Goal: Task Accomplishment & Management: Complete application form

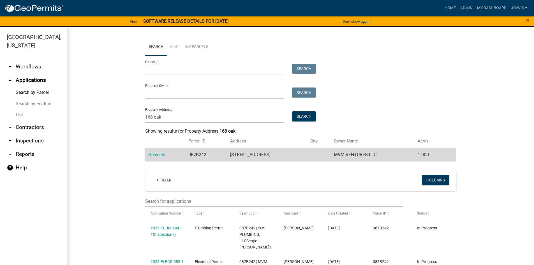
click at [20, 116] on link "List" at bounding box center [33, 114] width 67 height 11
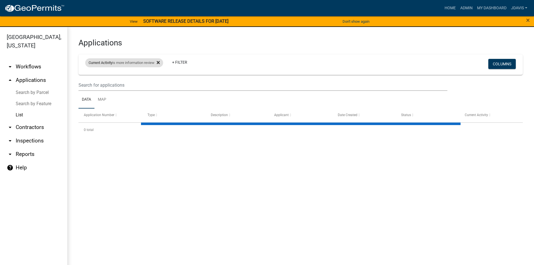
select select "2: 50"
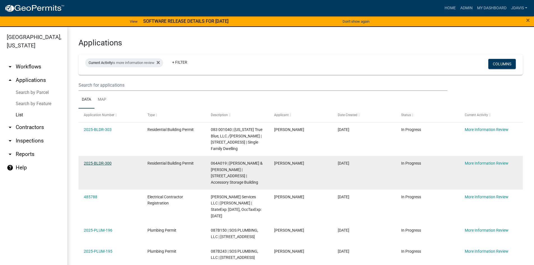
click at [100, 163] on link "2025-BLDR-300" at bounding box center [98, 163] width 28 height 4
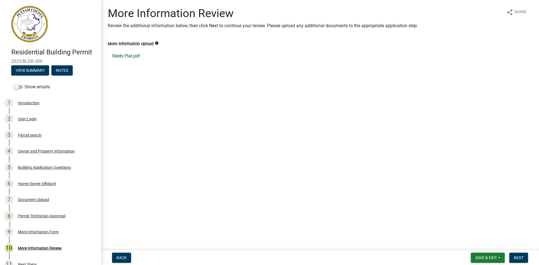
click at [131, 55] on link "Reids Plat.pdf" at bounding box center [320, 55] width 424 height 13
click at [35, 66] on button "View Summary" at bounding box center [30, 70] width 38 height 10
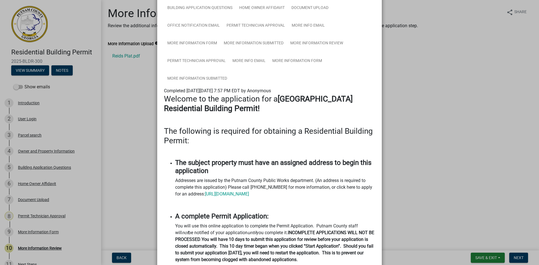
scroll to position [56, 0]
click at [202, 61] on link "Permit Technician Approval" at bounding box center [196, 61] width 65 height 18
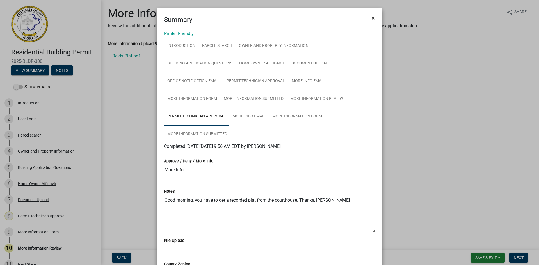
click at [371, 19] on span "×" at bounding box center [373, 18] width 4 height 8
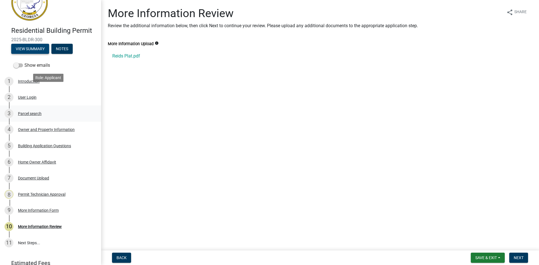
scroll to position [47, 0]
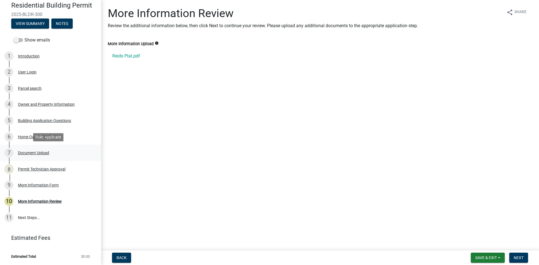
click at [36, 152] on div "Document Upload" at bounding box center [33, 153] width 31 height 4
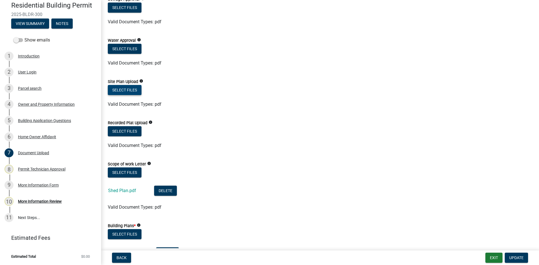
scroll to position [84, 0]
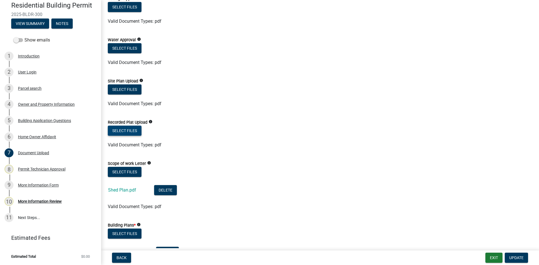
click at [130, 128] on button "Select files" at bounding box center [125, 131] width 34 height 10
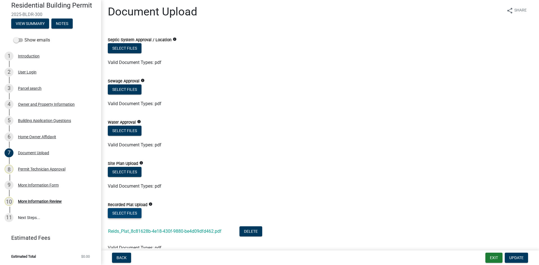
scroll to position [0, 0]
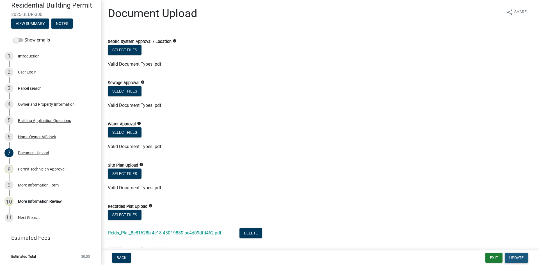
click at [513, 257] on span "Update" at bounding box center [516, 258] width 14 height 4
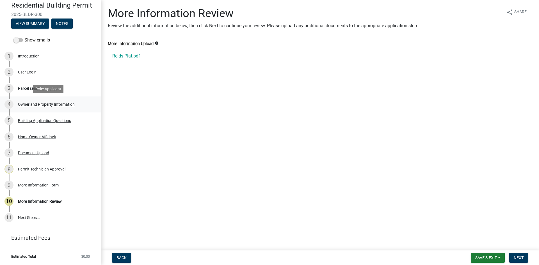
click at [47, 105] on div "Owner and Property Information" at bounding box center [46, 104] width 57 height 4
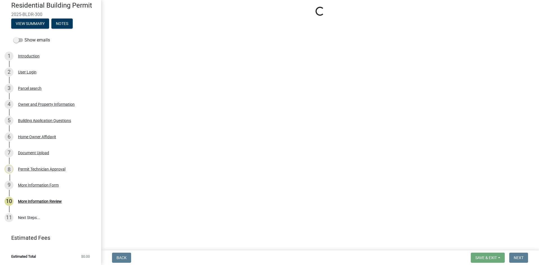
select select "ef7a1fc2-7a7a-426d-b1f0-c9b9b6ca7ff4"
select select "8e53ab76-c026-4800-bafa-f3959daf7b99"
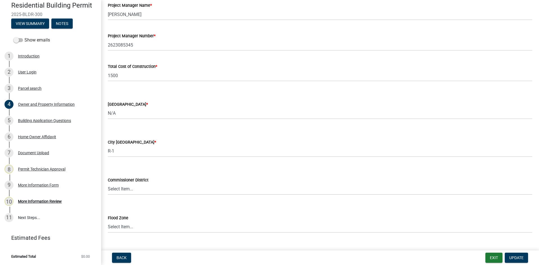
scroll to position [909, 0]
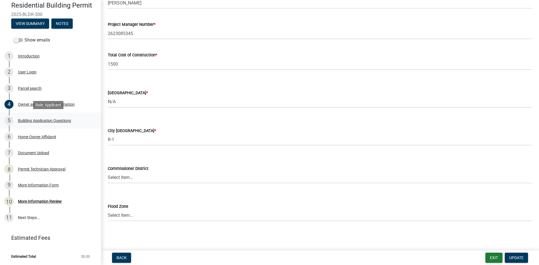
click at [52, 121] on div "Building Application Questions" at bounding box center [44, 121] width 53 height 4
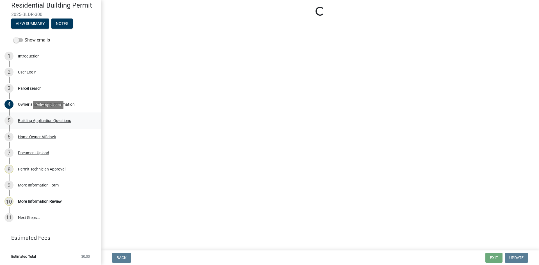
scroll to position [0, 0]
select select "ebf62bd9-0e77-42f1-a2f1-6aca02a789de"
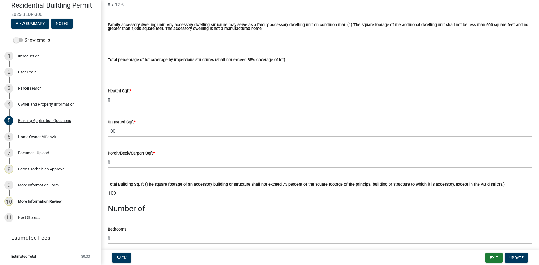
scroll to position [281, 0]
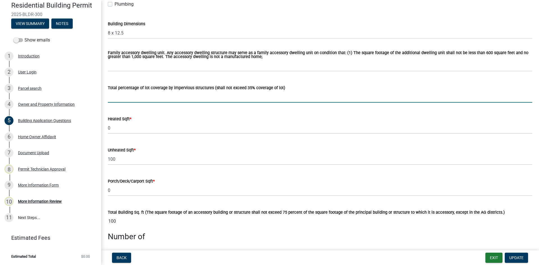
click at [144, 96] on input "text" at bounding box center [320, 97] width 424 height 12
type input "1"
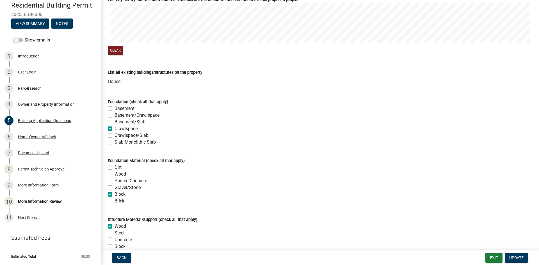
scroll to position [1010, 0]
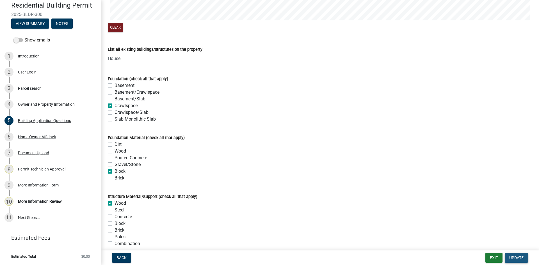
click at [510, 256] on span "Update" at bounding box center [516, 258] width 14 height 4
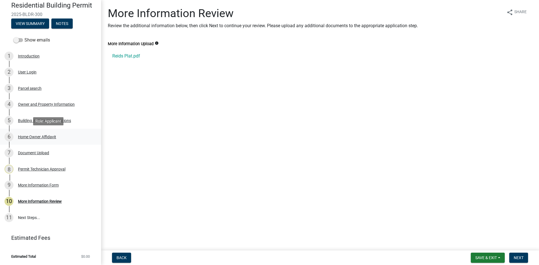
click at [41, 139] on div "Home Owner Affidavit" at bounding box center [37, 137] width 38 height 4
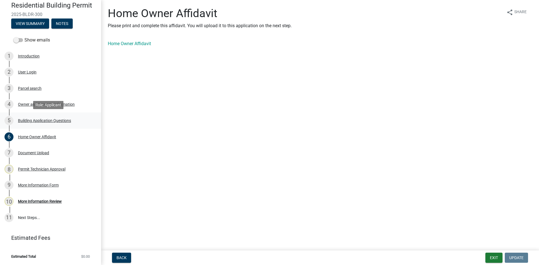
click at [56, 120] on div "Building Application Questions" at bounding box center [44, 121] width 53 height 4
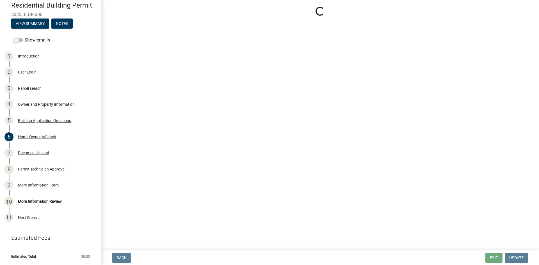
select select "ebf62bd9-0e77-42f1-a2f1-6aca02a789de"
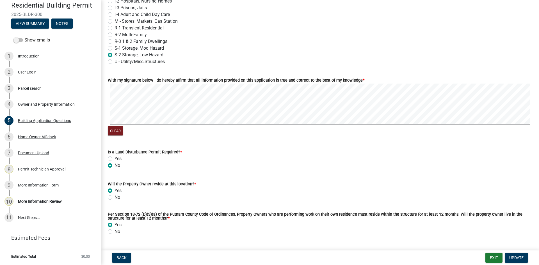
scroll to position [2387, 0]
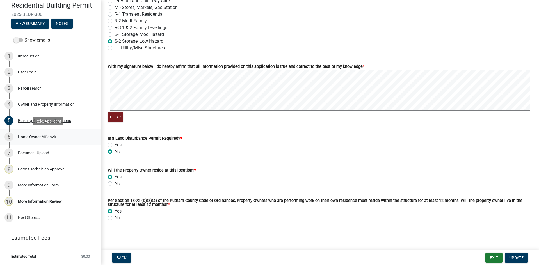
click at [47, 138] on div "Home Owner Affidavit" at bounding box center [37, 137] width 38 height 4
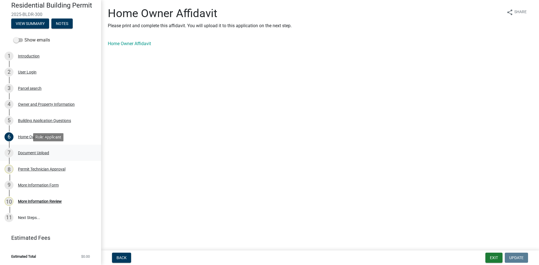
click at [44, 153] on div "Document Upload" at bounding box center [33, 153] width 31 height 4
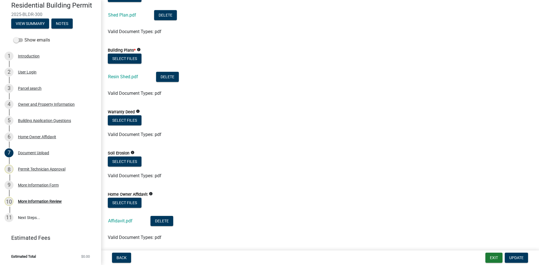
scroll to position [281, 0]
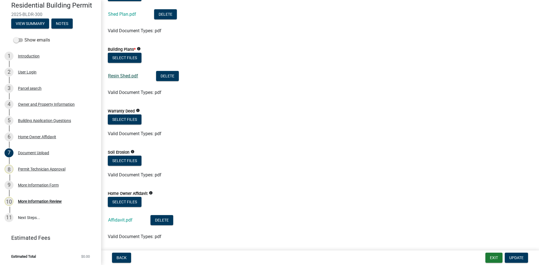
click at [130, 76] on link "Resin Shed.pdf" at bounding box center [123, 75] width 30 height 5
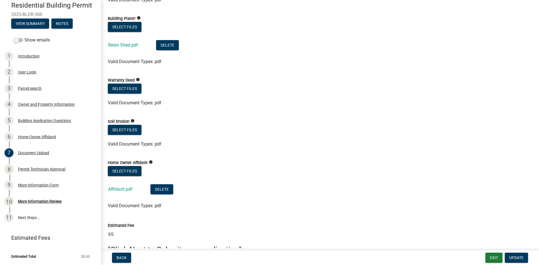
scroll to position [344, 0]
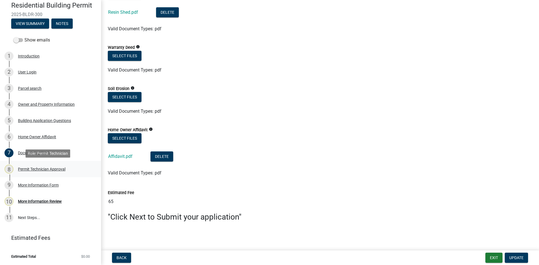
click at [41, 170] on div "Permit Technician Approval" at bounding box center [41, 169] width 47 height 4
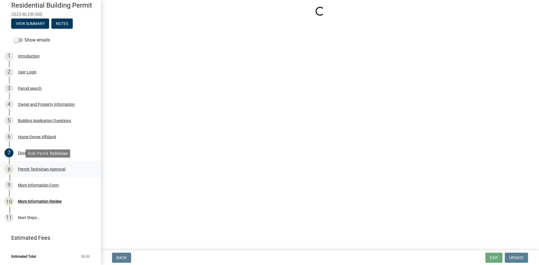
scroll to position [0, 0]
select select "ef7a1fc2-7a7a-426d-b1f0-c9b9b6ca7ff4"
select select "83394b22-4a11-496c-8e5c-75ade2e72faf"
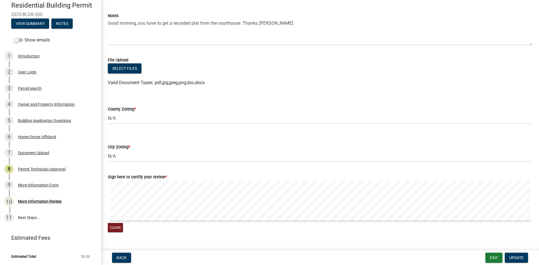
scroll to position [78, 0]
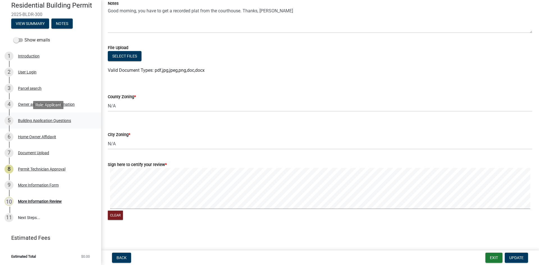
click at [53, 116] on div "5 Building Application Questions" at bounding box center [48, 120] width 88 height 9
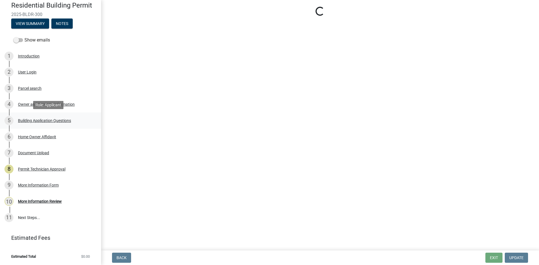
scroll to position [0, 0]
select select "ebf62bd9-0e77-42f1-a2f1-6aca02a789de"
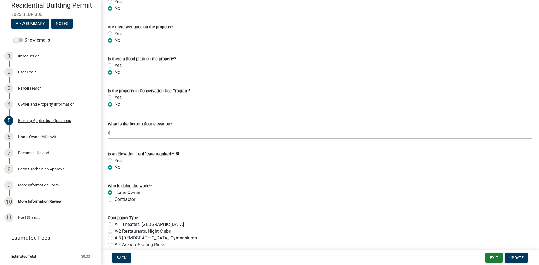
scroll to position [2188, 0]
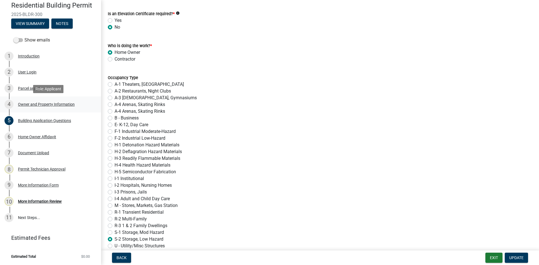
click at [52, 100] on link "4 Owner and Property Information" at bounding box center [50, 105] width 101 height 16
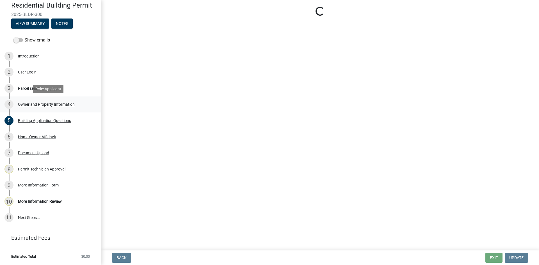
scroll to position [0, 0]
select select "ef7a1fc2-7a7a-426d-b1f0-c9b9b6ca7ff4"
select select "8e53ab76-c026-4800-bafa-f3959daf7b99"
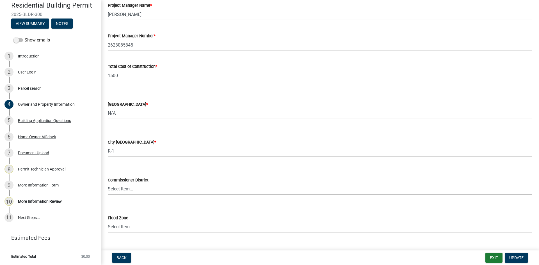
scroll to position [909, 0]
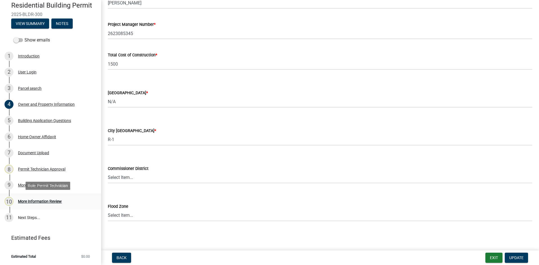
click at [40, 199] on div "10 More Information Review" at bounding box center [48, 201] width 88 height 9
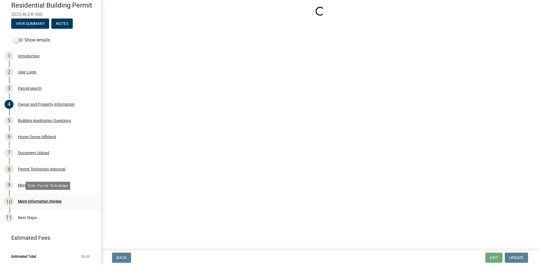
scroll to position [0, 0]
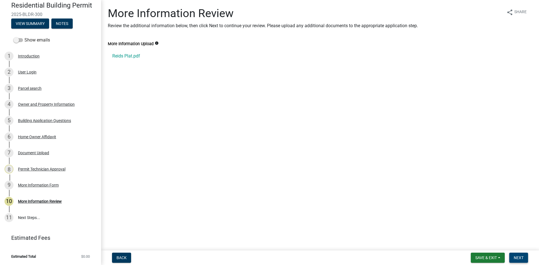
click at [520, 256] on span "Next" at bounding box center [518, 258] width 10 height 4
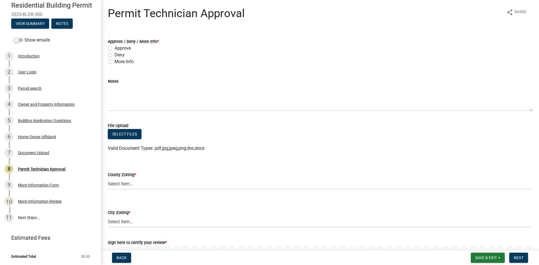
click at [114, 49] on label "Approve" at bounding box center [122, 48] width 16 height 7
click at [114, 49] on input "Approve" at bounding box center [116, 47] width 4 height 4
radio input "true"
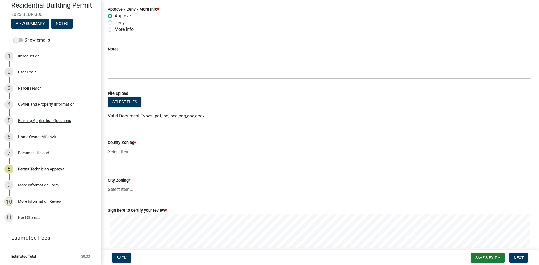
scroll to position [78, 0]
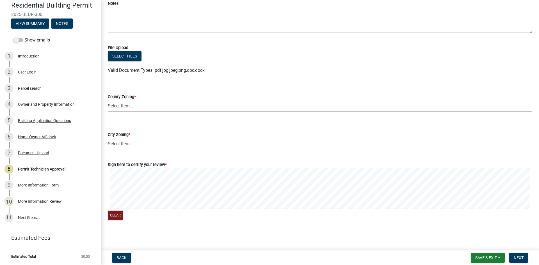
click at [131, 104] on select "Select Item... AG-1 R-1R R-1 R-2 MHP RM-1 RM-3 C-1 C-2 I-M PUD N/A" at bounding box center [320, 106] width 424 height 12
click at [108, 100] on select "Select Item... AG-1 R-1R R-1 R-2 MHP RM-1 RM-3 C-1 C-2 I-M PUD N/A" at bounding box center [320, 106] width 424 height 12
select select "ef7a1fc2-7a7a-426d-b1f0-c9b9b6ca7ff4"
click at [129, 141] on select "Select Item... A-1 A-2 R-1 R-2 R-3 R-4 MHP C-1 C-2 I-1 I-2 DB FH H-P N/A" at bounding box center [320, 144] width 424 height 12
click at [108, 138] on select "Select Item... A-1 A-2 R-1 R-2 R-3 R-4 MHP C-1 C-2 I-1 I-2 DB FH H-P N/A" at bounding box center [320, 144] width 424 height 12
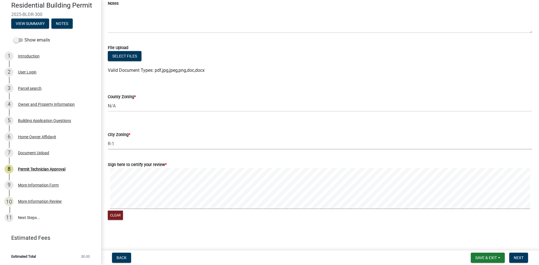
select select "8e53ab76-c026-4800-bafa-f3959daf7b99"
click at [524, 258] on button "Next" at bounding box center [518, 258] width 19 height 10
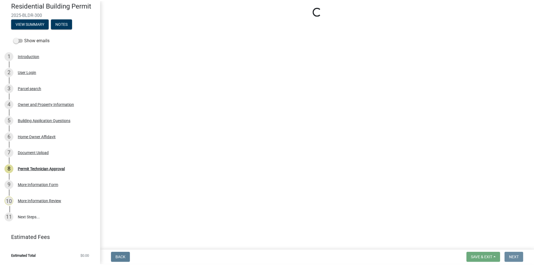
scroll to position [0, 0]
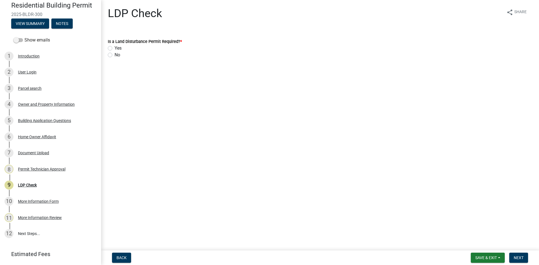
click at [114, 55] on label "No" at bounding box center [117, 55] width 6 height 7
click at [114, 55] on input "No" at bounding box center [116, 54] width 4 height 4
radio input "true"
click at [520, 256] on span "Next" at bounding box center [518, 258] width 10 height 4
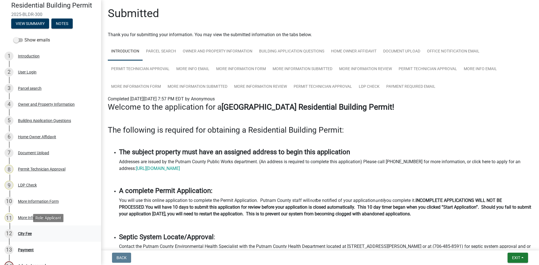
click at [29, 232] on div "City Fee" at bounding box center [25, 234] width 14 height 4
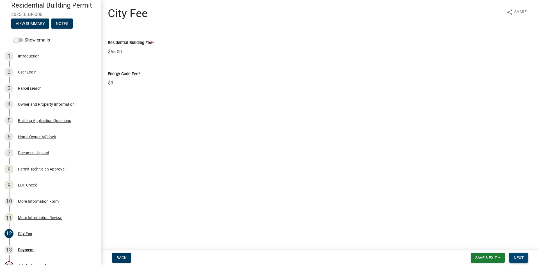
click at [526, 257] on button "Next" at bounding box center [518, 258] width 19 height 10
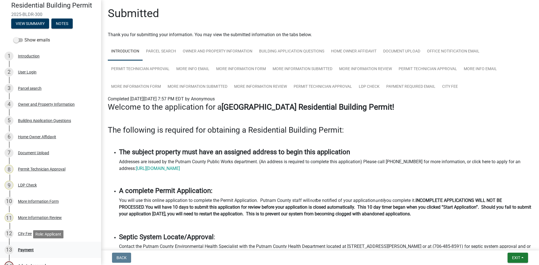
click at [31, 250] on div "Payment" at bounding box center [26, 250] width 16 height 4
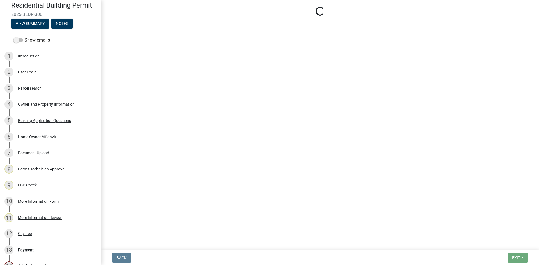
select select "3: 3"
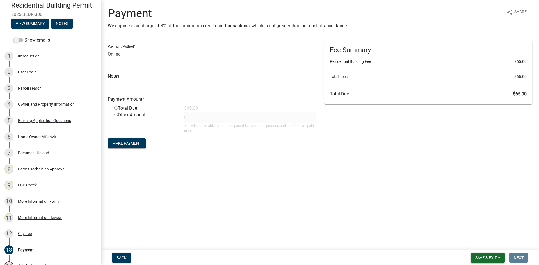
click at [483, 257] on span "Save & Exit" at bounding box center [486, 258] width 22 height 4
click at [482, 244] on button "Save & Exit" at bounding box center [482, 243] width 45 height 13
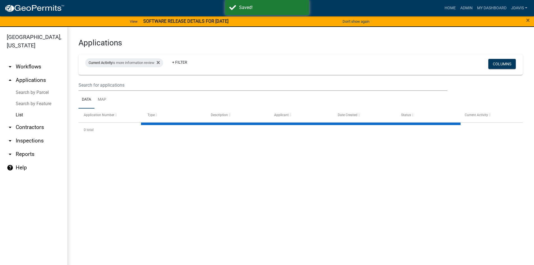
select select "2: 50"
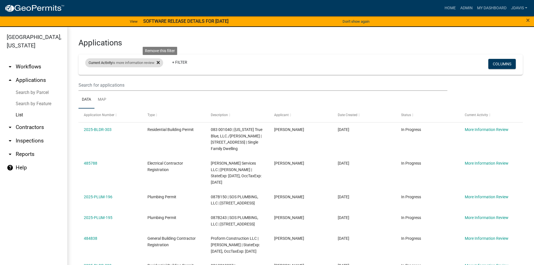
click at [160, 62] on icon at bounding box center [158, 62] width 3 height 3
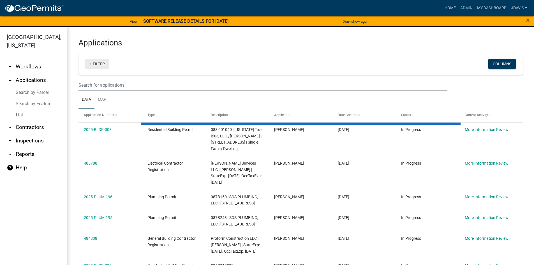
click at [90, 64] on link "+ Filter" at bounding box center [97, 64] width 24 height 10
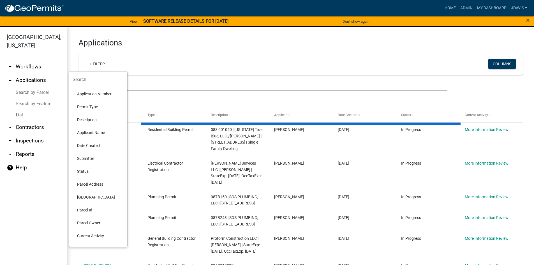
click at [94, 237] on li "Current Activity" at bounding box center [98, 236] width 51 height 13
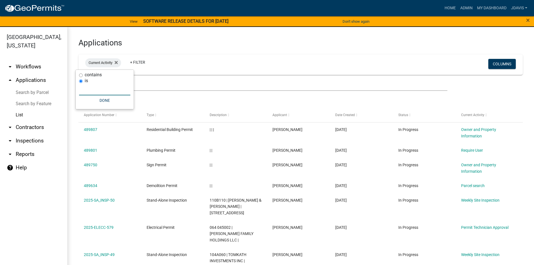
click at [94, 90] on input "text" at bounding box center [104, 90] width 51 height 12
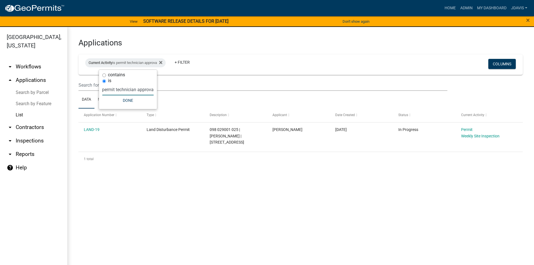
scroll to position [0, 4]
type input "permit technician approval"
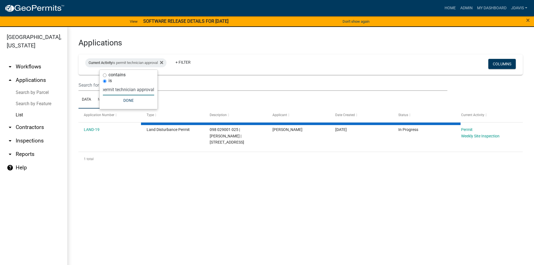
select select "2: 50"
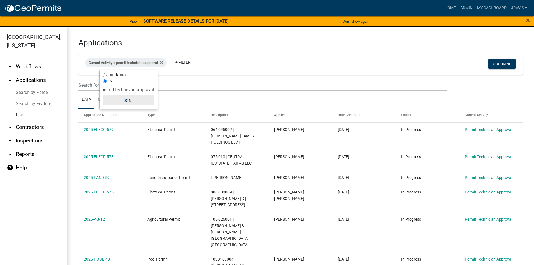
type input "permit technician approval"
click at [127, 101] on button "Done" at bounding box center [128, 100] width 51 height 10
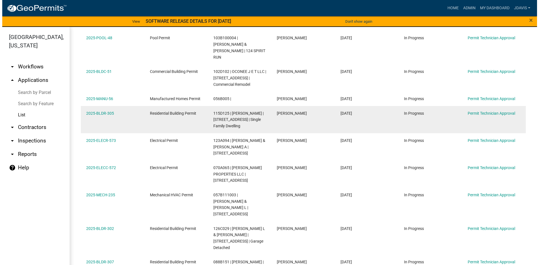
scroll to position [224, 0]
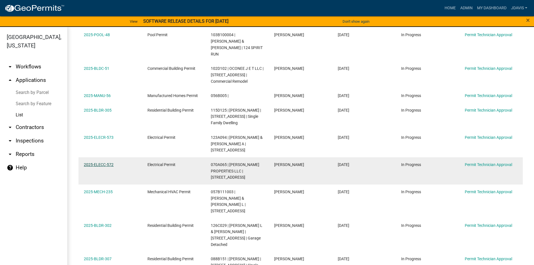
click at [110, 162] on link "2025-ELECC-572" at bounding box center [99, 164] width 30 height 4
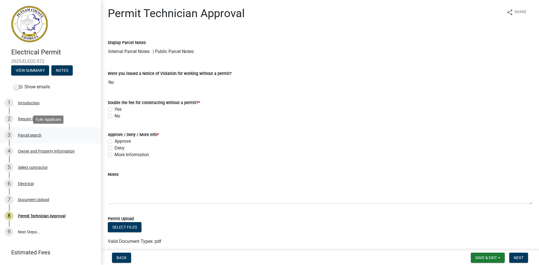
click at [32, 134] on div "Parcel search" at bounding box center [30, 135] width 24 height 4
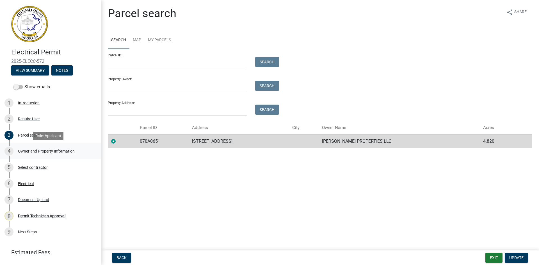
click at [52, 148] on div "4 Owner and Property Information" at bounding box center [48, 151] width 88 height 9
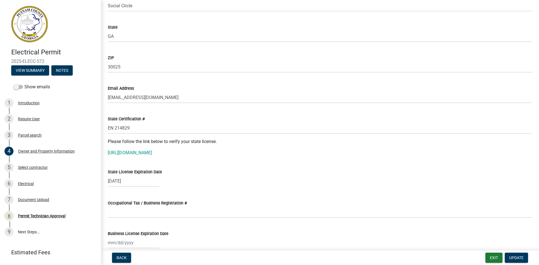
scroll to position [645, 0]
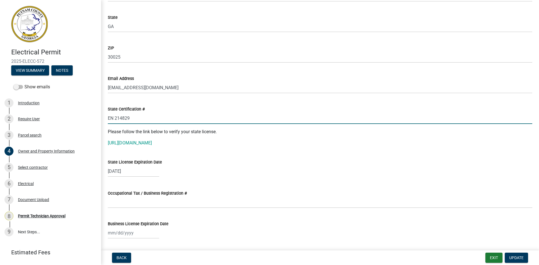
click at [114, 120] on input "EN 214829" at bounding box center [320, 119] width 424 height 12
drag, startPoint x: 108, startPoint y: 117, endPoint x: 153, endPoint y: 115, distance: 44.6
click at [153, 115] on input "EN214829" at bounding box center [320, 119] width 424 height 12
type input "EN214829"
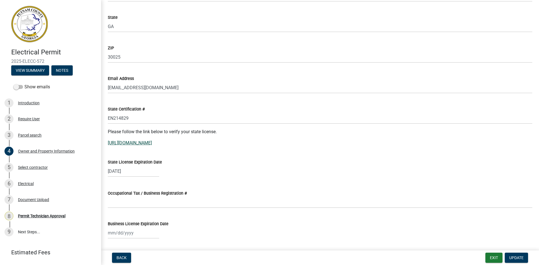
click at [152, 144] on link "[URL][DOMAIN_NAME]" at bounding box center [130, 142] width 44 height 5
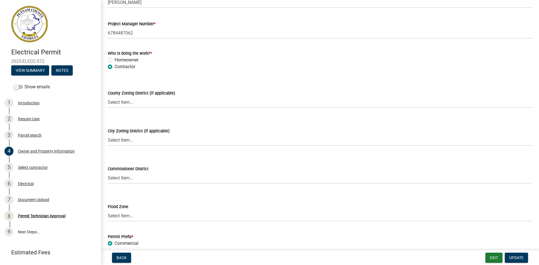
scroll to position [942, 0]
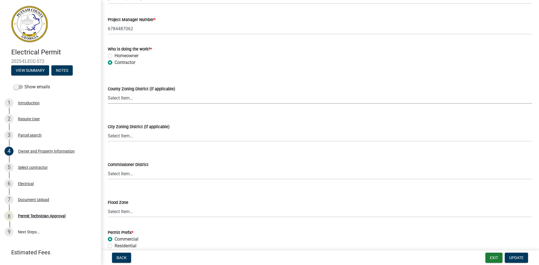
click at [135, 100] on select "Select Item... AG-1 R-1R R-1 R-2 MHP RM-1 RM-3 C-1 C-2 I-M PUD N/A" at bounding box center [320, 98] width 424 height 12
click at [108, 92] on select "Select Item... AG-1 R-1R R-1 R-2 MHP RM-1 RM-3 C-1 C-2 I-M PUD N/A" at bounding box center [320, 98] width 424 height 12
select select "a11fa51f-b34d-496b-ab35-5fd1b53a4648"
click at [521, 261] on button "Update" at bounding box center [515, 258] width 23 height 10
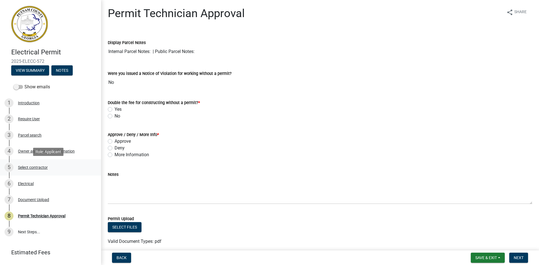
click at [33, 166] on div "Select contractor" at bounding box center [33, 168] width 30 height 4
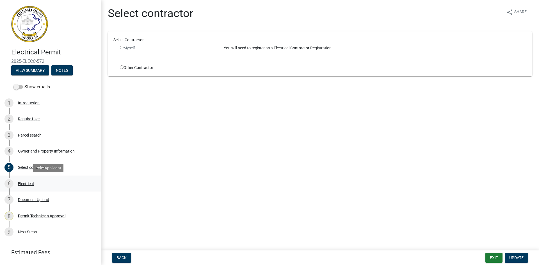
click at [27, 185] on div "Electrical" at bounding box center [26, 184] width 16 height 4
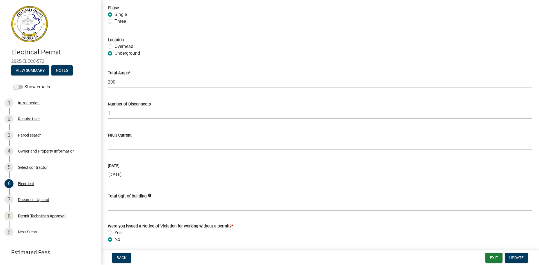
scroll to position [524, 0]
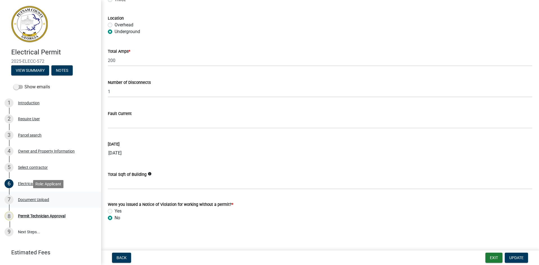
click at [38, 200] on div "Document Upload" at bounding box center [33, 200] width 31 height 4
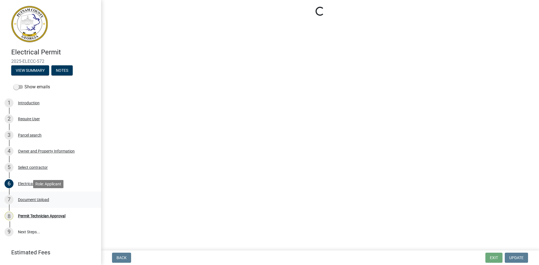
scroll to position [0, 0]
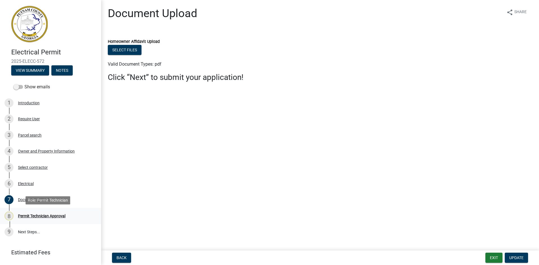
click at [46, 216] on div "Permit Technician Approval" at bounding box center [41, 216] width 47 height 4
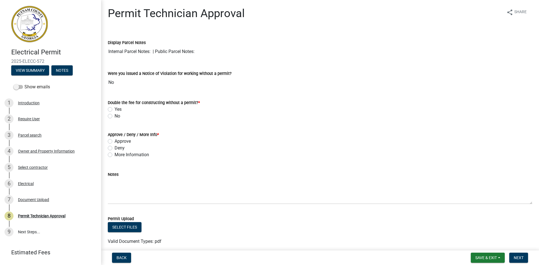
click at [114, 116] on label "No" at bounding box center [117, 116] width 6 height 7
click at [114, 116] on input "No" at bounding box center [116, 115] width 4 height 4
radio input "true"
click at [114, 154] on label "More Information" at bounding box center [131, 155] width 35 height 7
click at [114, 154] on input "More Information" at bounding box center [116, 154] width 4 height 4
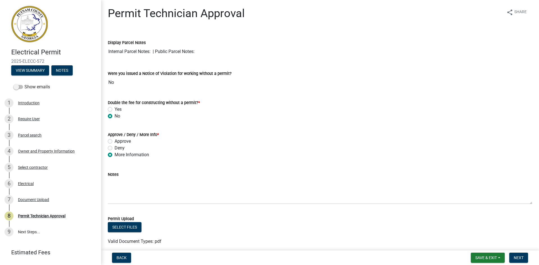
radio input "true"
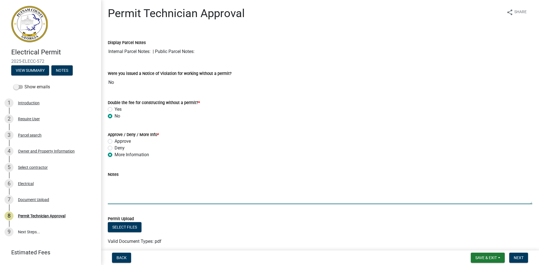
click at [117, 184] on textarea "Notes" at bounding box center [320, 191] width 424 height 26
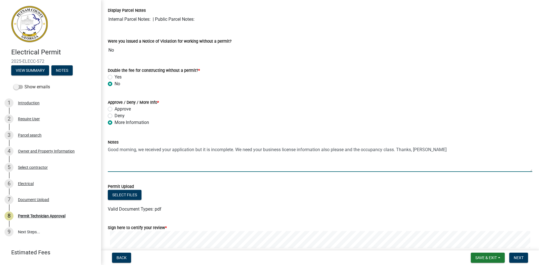
scroll to position [95, 0]
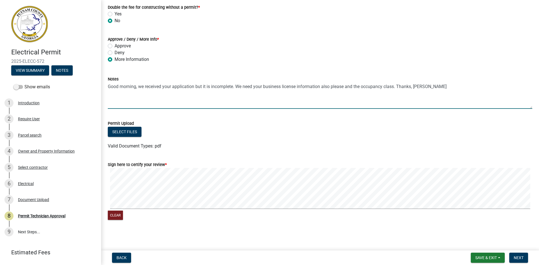
click at [447, 215] on div "Clear" at bounding box center [320, 194] width 424 height 53
type textarea "Good morning, we received your application but it is incomplete. We need your b…"
click at [518, 258] on span "Next" at bounding box center [518, 258] width 10 height 4
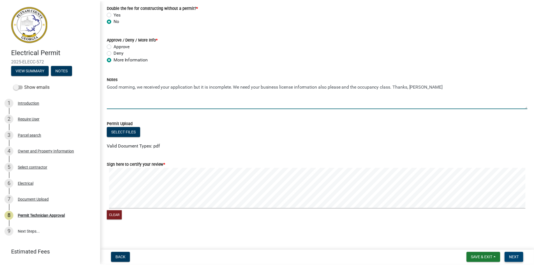
scroll to position [0, 0]
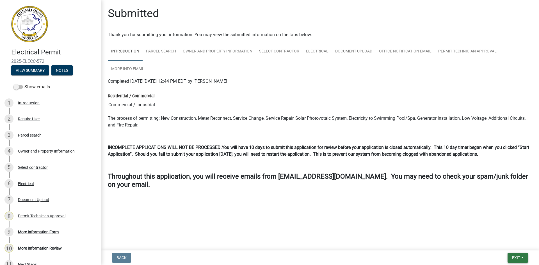
click at [510, 260] on button "Exit" at bounding box center [517, 258] width 20 height 10
click at [519, 244] on button "Save & Exit" at bounding box center [505, 243] width 45 height 13
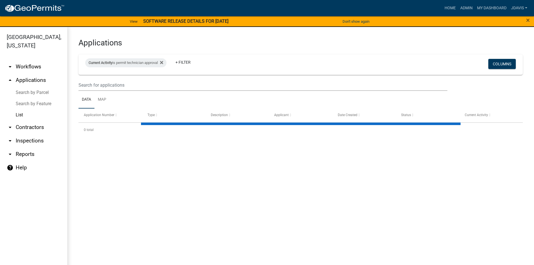
select select "2: 50"
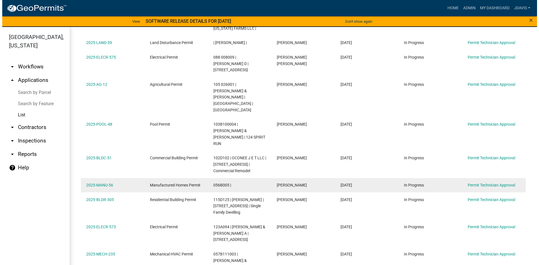
scroll to position [196, 0]
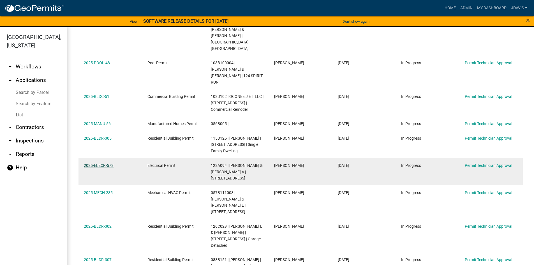
click at [104, 163] on link "2025-ELECR-573" at bounding box center [99, 165] width 30 height 4
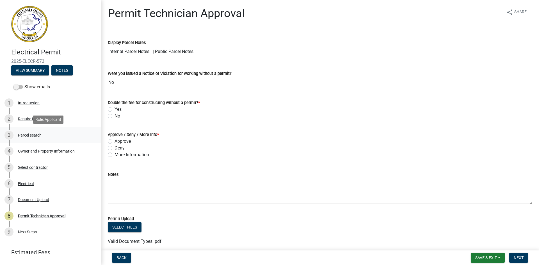
click at [39, 132] on div "3 Parcel search" at bounding box center [48, 135] width 88 height 9
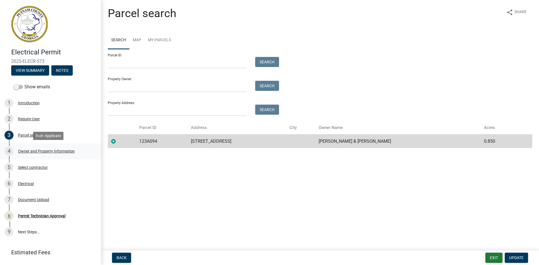
click at [56, 150] on div "Owner and Property Information" at bounding box center [46, 151] width 57 height 4
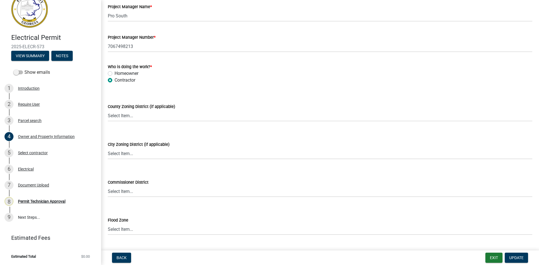
scroll to position [954, 0]
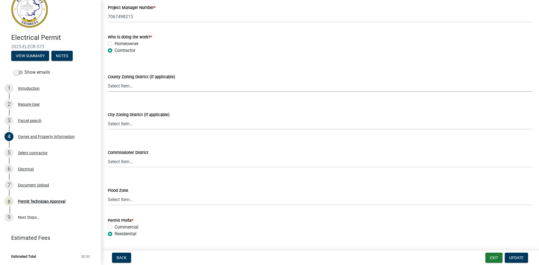
click at [135, 84] on select "Select Item... AG-1 R-1R R-1 R-2 MHP RM-1 RM-3 C-1 C-2 I-M PUD N/A" at bounding box center [320, 86] width 424 height 12
click at [108, 80] on select "Select Item... AG-1 R-1R R-1 R-2 MHP RM-1 RM-3 C-1 C-2 I-M PUD N/A" at bounding box center [320, 86] width 424 height 12
select select "34fe85c2-5f76-4343-b6bb-8ca387e0bed7"
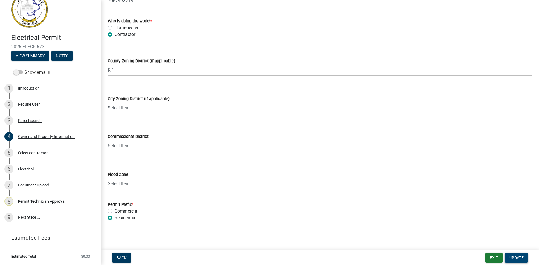
click at [517, 258] on span "Update" at bounding box center [516, 258] width 14 height 4
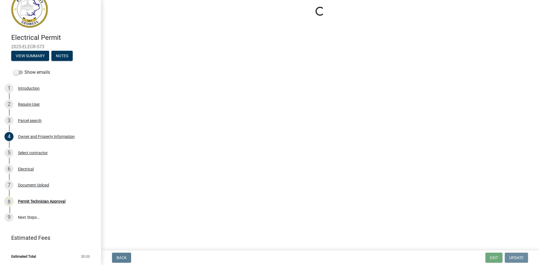
scroll to position [0, 0]
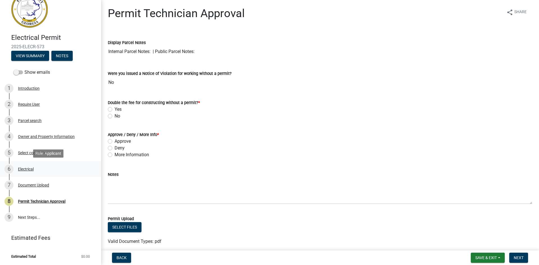
click at [30, 168] on div "Electrical" at bounding box center [26, 169] width 16 height 4
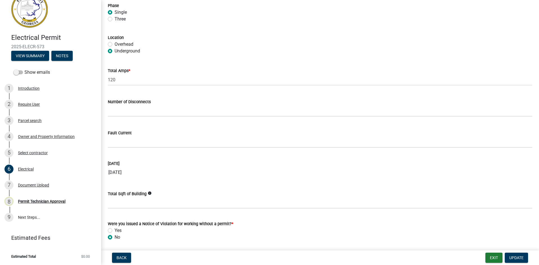
scroll to position [524, 0]
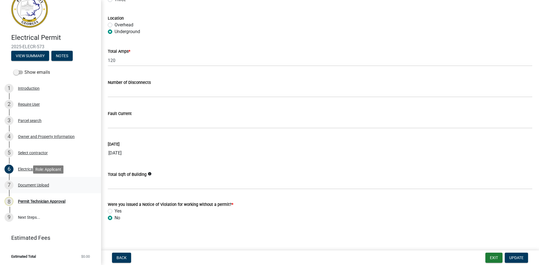
click at [24, 187] on div "Document Upload" at bounding box center [33, 185] width 31 height 4
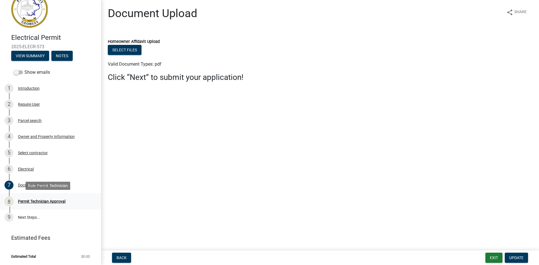
click at [40, 204] on div "8 Permit Technician Approval" at bounding box center [48, 201] width 88 height 9
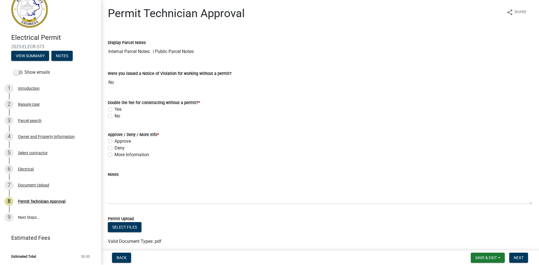
click at [114, 116] on label "No" at bounding box center [117, 116] width 6 height 7
click at [114, 116] on input "No" at bounding box center [116, 115] width 4 height 4
radio input "true"
click at [114, 155] on label "More Information" at bounding box center [131, 155] width 35 height 7
click at [114, 155] on input "More Information" at bounding box center [116, 154] width 4 height 4
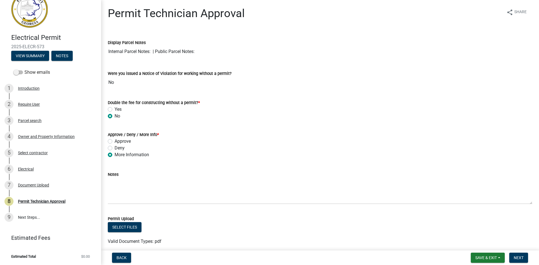
radio input "true"
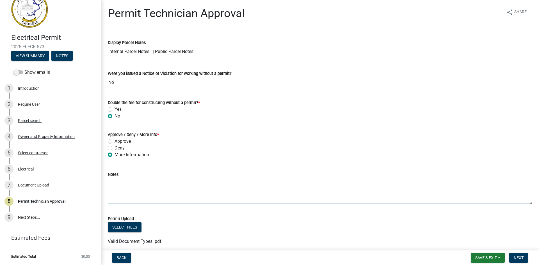
click at [116, 187] on textarea "Notes" at bounding box center [320, 191] width 424 height 26
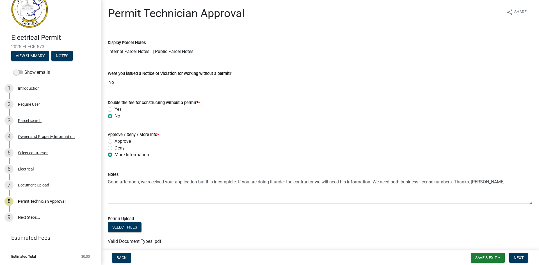
scroll to position [95, 0]
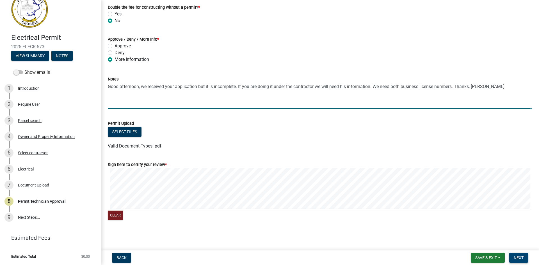
type textarea "Good afternoon, we received your application but it is incomplete. If you are d…"
click at [527, 258] on button "Next" at bounding box center [518, 258] width 19 height 10
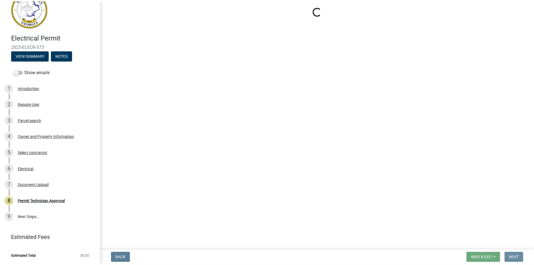
scroll to position [0, 0]
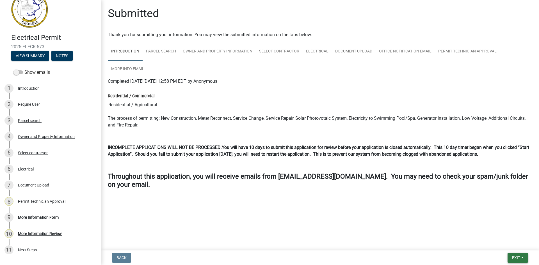
click at [515, 255] on button "Exit" at bounding box center [517, 258] width 20 height 10
click at [514, 244] on button "Save & Exit" at bounding box center [505, 243] width 45 height 13
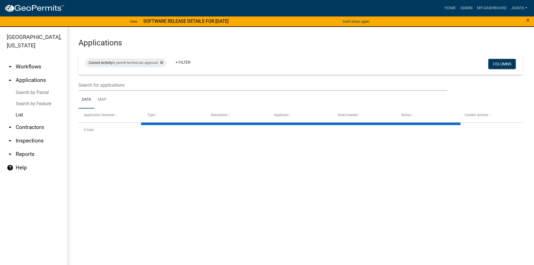
select select "2: 50"
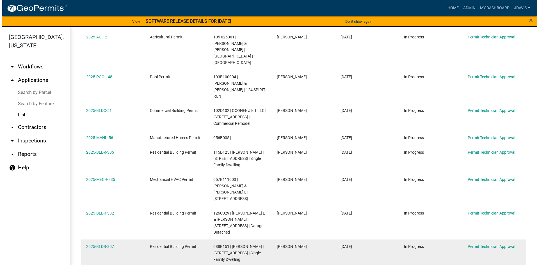
scroll to position [144, 0]
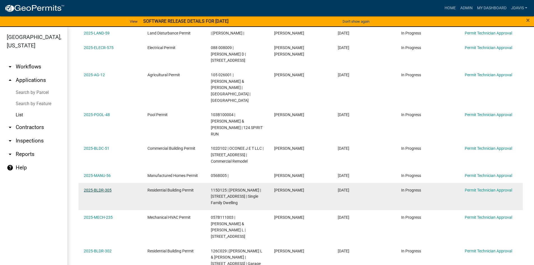
click at [102, 188] on link "2025-BLDR-305" at bounding box center [98, 190] width 28 height 4
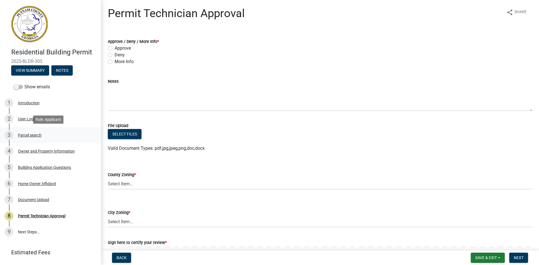
click at [34, 136] on div "Parcel search" at bounding box center [30, 135] width 24 height 4
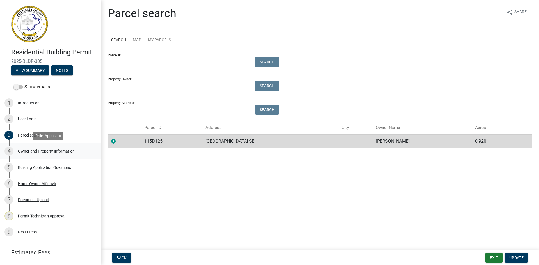
click at [47, 150] on div "Owner and Property Information" at bounding box center [46, 151] width 57 height 4
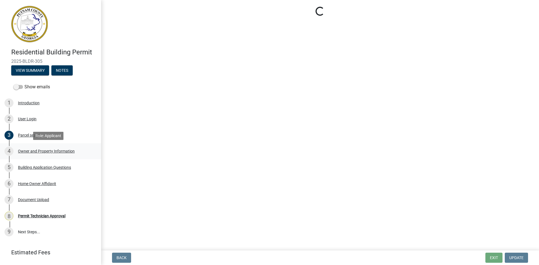
select select "ef7a1fc2-7a7a-426d-b1f0-c9b9b6ca7ff4"
select select "83394b22-4a11-496c-8e5c-75ade2e72faf"
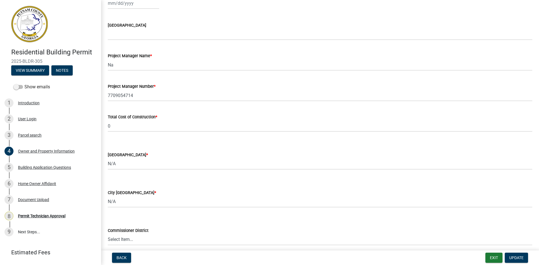
scroll to position [909, 0]
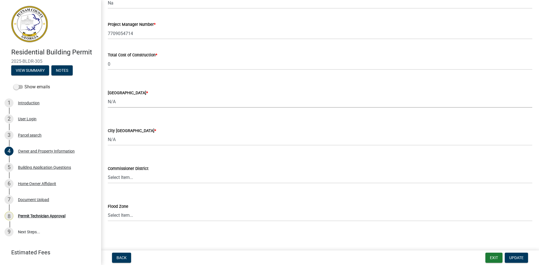
click at [137, 102] on select "Select Item... AG-1 R-1R R-1 R-2 MHP RM-1 RM-3 C-1 C-2 I-M PUD N/A" at bounding box center [320, 102] width 424 height 12
click at [108, 96] on select "Select Item... AG-1 R-1R R-1 R-2 MHP RM-1 RM-3 C-1 C-2 I-M PUD N/A" at bounding box center [320, 102] width 424 height 12
select select "78bfdc44-73ff-456e-a557-d4c99b9c08be"
click at [512, 256] on span "Update" at bounding box center [516, 258] width 14 height 4
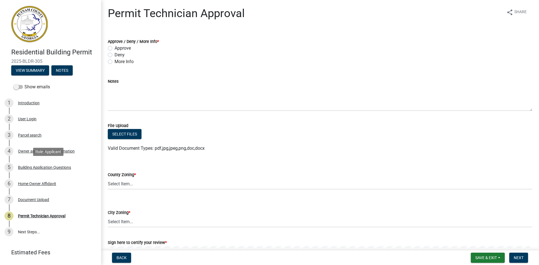
click at [45, 166] on div "Building Application Questions" at bounding box center [44, 168] width 53 height 4
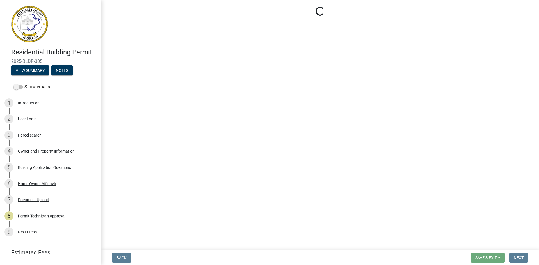
select select "004f4fbb-5e42-4e8e-b1b8-58fc8091e2ba"
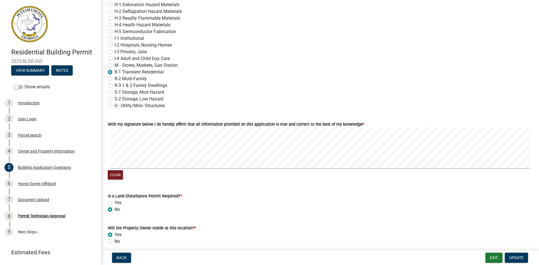
scroll to position [2387, 0]
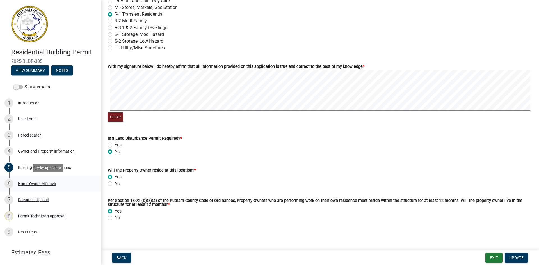
click at [31, 187] on div "6 Home Owner Affidavit" at bounding box center [48, 183] width 88 height 9
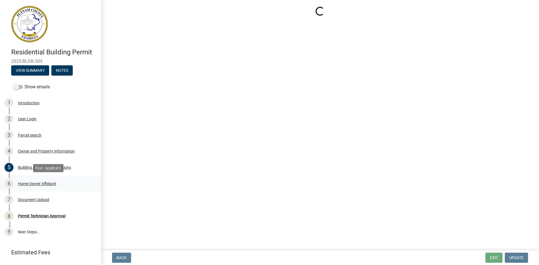
scroll to position [0, 0]
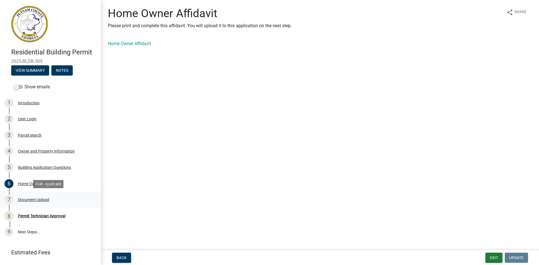
click at [30, 200] on div "Document Upload" at bounding box center [33, 200] width 31 height 4
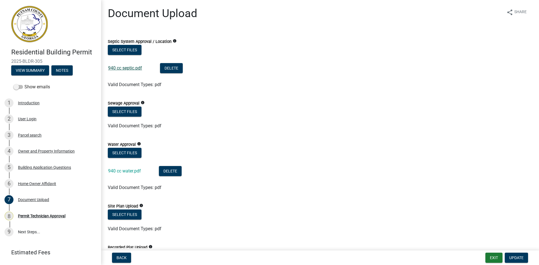
click at [136, 67] on link "940 cc septic.pdf" at bounding box center [125, 67] width 34 height 5
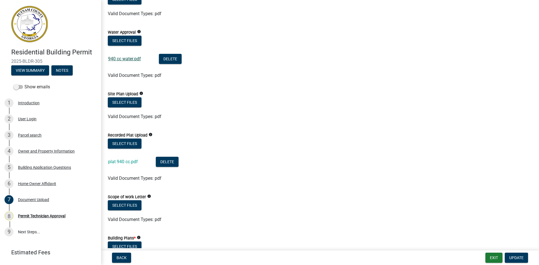
click at [134, 58] on link "940 cc water.pdf" at bounding box center [124, 58] width 33 height 5
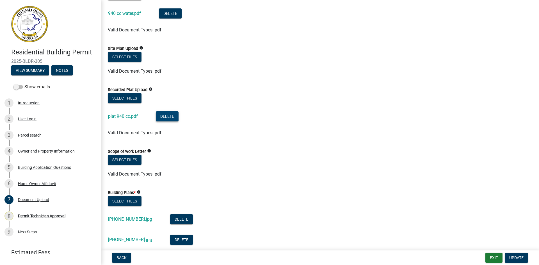
scroll to position [168, 0]
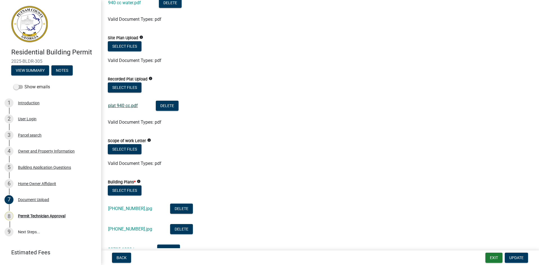
click at [123, 105] on link "plat 940 cc.pdf" at bounding box center [123, 105] width 30 height 5
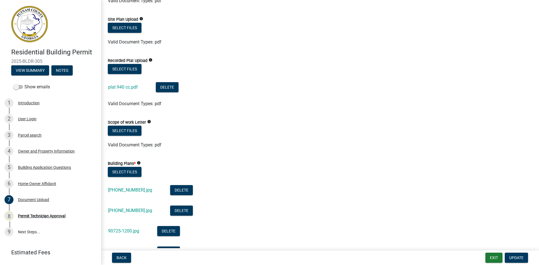
scroll to position [224, 0]
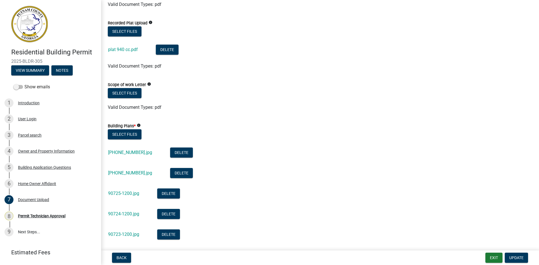
click at [134, 47] on div "plat 940 cc.pdf" at bounding box center [127, 51] width 39 height 12
click at [134, 50] on link "plat 940 cc.pdf" at bounding box center [123, 49] width 30 height 5
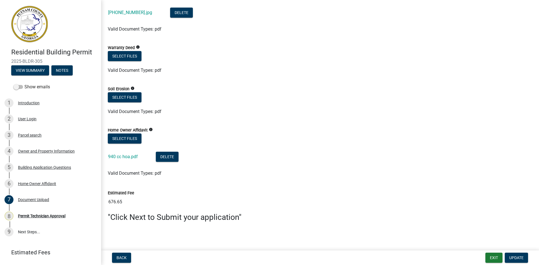
scroll to position [508, 0]
click at [129, 157] on link "940 cc hoa.pdf" at bounding box center [123, 156] width 30 height 5
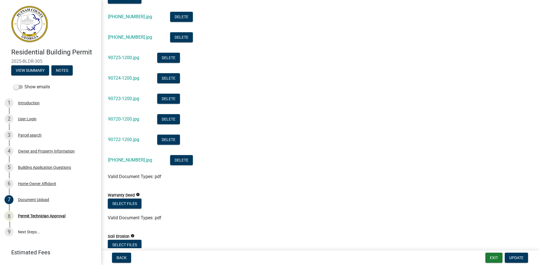
scroll to position [368, 0]
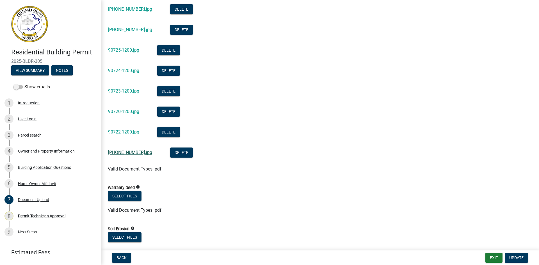
click at [133, 153] on link "[PHONE_NUMBER].jpg" at bounding box center [130, 152] width 44 height 5
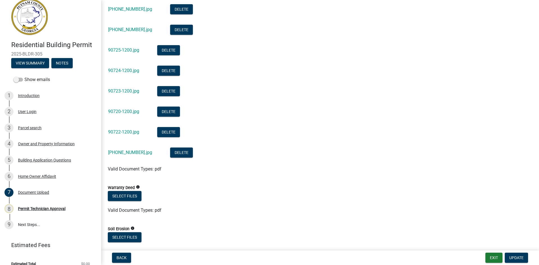
scroll to position [15, 0]
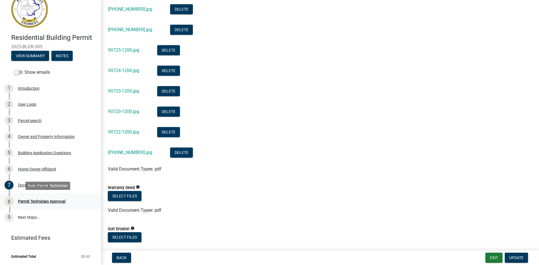
click at [53, 204] on div "8 Permit Technician Approval" at bounding box center [48, 201] width 88 height 9
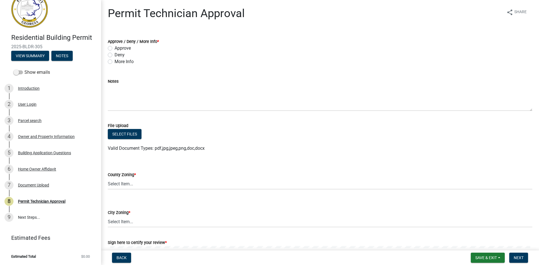
click at [114, 62] on label "More Info" at bounding box center [123, 61] width 19 height 7
click at [114, 62] on input "More Info" at bounding box center [116, 60] width 4 height 4
radio input "true"
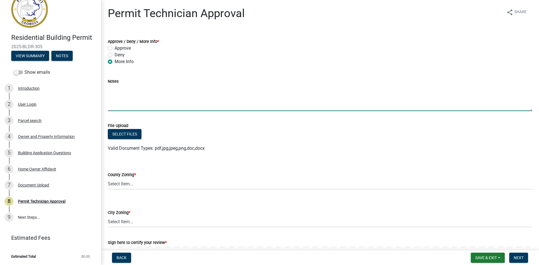
click at [115, 93] on textarea "Notes" at bounding box center [320, 98] width 424 height 26
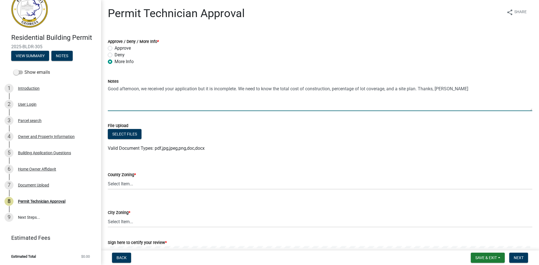
type textarea "Good afternoon, we received your application but it is incomplete. We need to k…"
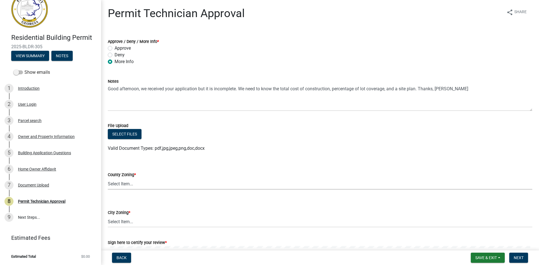
click at [159, 181] on select "Select Item... AG-1 R-1R R-1 R-2 MHP RM-1 RM-3 C-1 C-2 I-M PUD N/A" at bounding box center [320, 184] width 424 height 12
click at [108, 178] on select "Select Item... AG-1 R-1R R-1 R-2 MHP RM-1 RM-3 C-1 C-2 I-M PUD N/A" at bounding box center [320, 184] width 424 height 12
select select "78bfdc44-73ff-456e-a557-d4c99b9c08be"
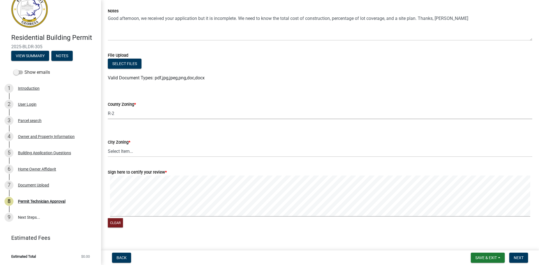
scroll to position [78, 0]
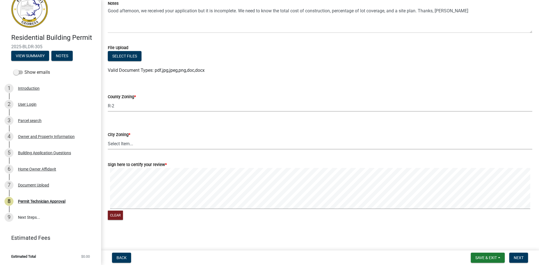
click at [132, 146] on select "Select Item... A-1 A-2 R-1 R-2 R-3 R-4 MHP C-1 C-2 I-1 I-2 DB FH H-P N/A" at bounding box center [320, 144] width 424 height 12
click at [108, 138] on select "Select Item... A-1 A-2 R-1 R-2 R-3 R-4 MHP C-1 C-2 I-1 I-2 DB FH H-P N/A" at bounding box center [320, 144] width 424 height 12
select select "83394b22-4a11-496c-8e5c-75ade2e72faf"
click at [421, 218] on div "Clear" at bounding box center [320, 194] width 424 height 53
click at [514, 258] on span "Next" at bounding box center [518, 258] width 10 height 4
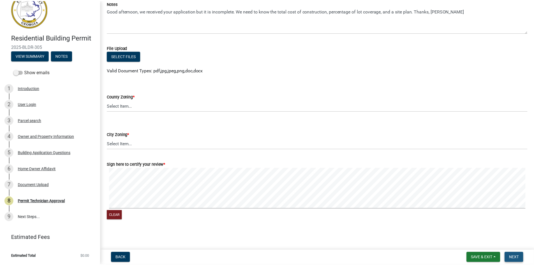
scroll to position [0, 0]
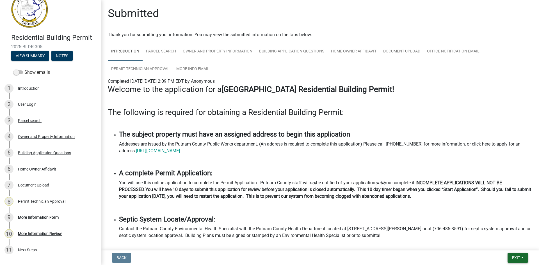
click at [519, 255] on button "Exit" at bounding box center [517, 258] width 20 height 10
click at [521, 245] on button "Save & Exit" at bounding box center [505, 243] width 45 height 13
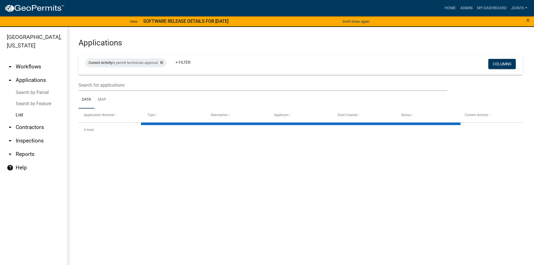
select select "2: 50"
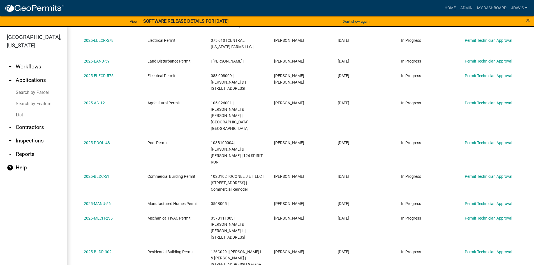
scroll to position [89, 0]
